Goal: Task Accomplishment & Management: Use online tool/utility

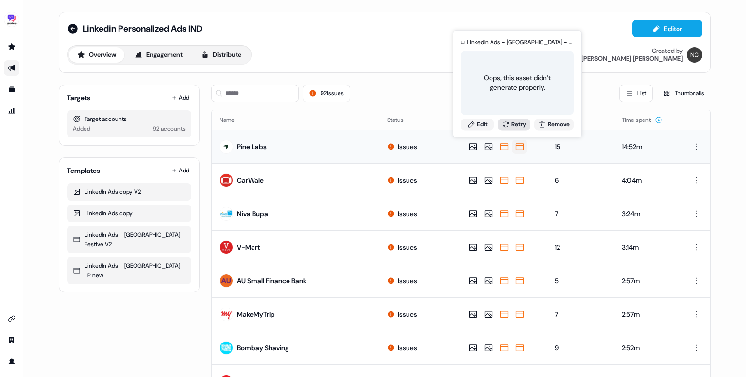
click at [517, 125] on button "Retry" at bounding box center [514, 124] width 33 height 12
click at [515, 124] on button "Retry" at bounding box center [514, 124] width 33 height 12
